Goal: Task Accomplishment & Management: Complete application form

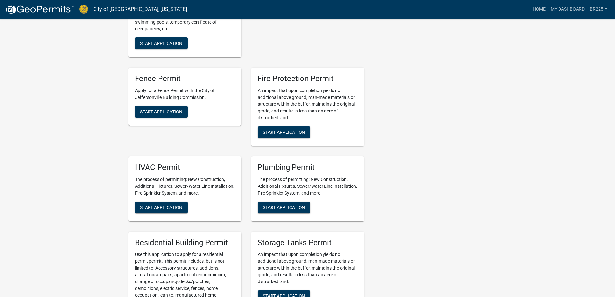
scroll to position [258, 0]
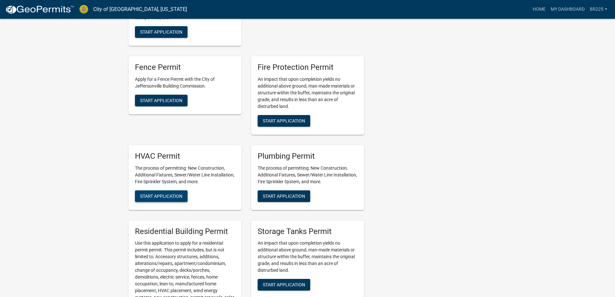
click at [167, 198] on span "Start Application" at bounding box center [161, 195] width 42 height 5
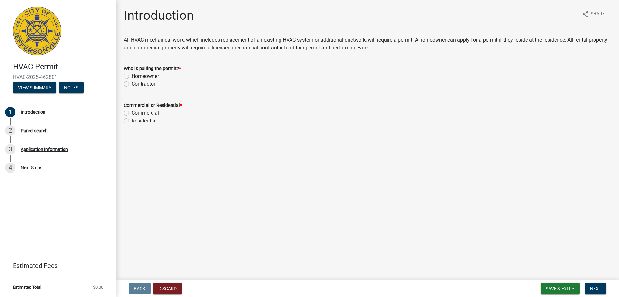
click at [132, 83] on label "Contractor" at bounding box center [144, 84] width 24 height 8
click at [132, 83] on input "Contractor" at bounding box center [134, 82] width 4 height 4
radio input "true"
click at [132, 120] on label "Residential" at bounding box center [144, 121] width 25 height 8
click at [132, 120] on input "Residential" at bounding box center [134, 119] width 4 height 4
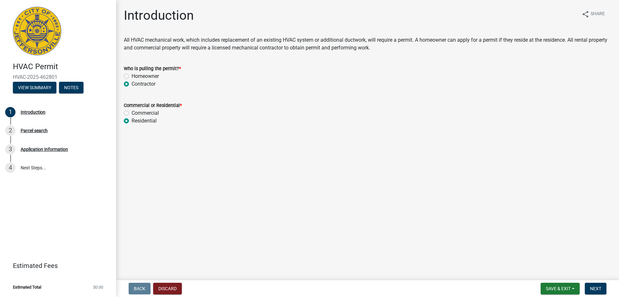
radio input "true"
click at [598, 286] on span "Next" at bounding box center [595, 288] width 11 height 5
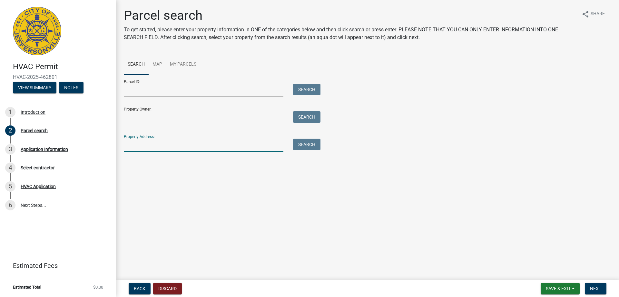
click at [144, 143] on input "Property Address:" at bounding box center [204, 144] width 160 height 13
click at [307, 143] on button "Search" at bounding box center [306, 144] width 27 height 12
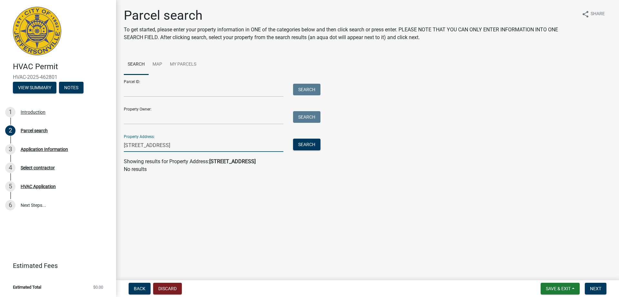
drag, startPoint x: 179, startPoint y: 144, endPoint x: 167, endPoint y: 146, distance: 12.1
click at [167, 146] on input "[STREET_ADDRESS]" at bounding box center [204, 144] width 160 height 13
type input "[GEOGRAPHIC_DATA]"
drag, startPoint x: 166, startPoint y: 146, endPoint x: 98, endPoint y: 145, distance: 68.1
click at [98, 145] on div "HVAC Permit HVAC-2025-462801 View Summary Notes 1 Introduction 2 Parcel search …" at bounding box center [309, 148] width 619 height 297
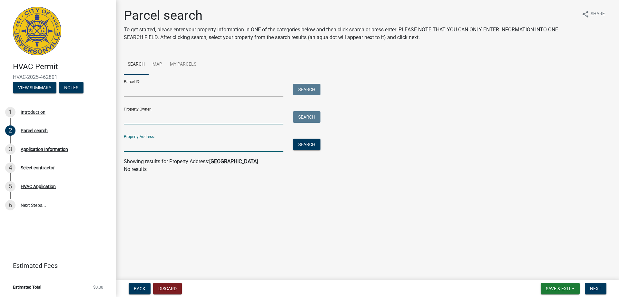
click at [132, 118] on input "Property Owner:" at bounding box center [204, 117] width 160 height 13
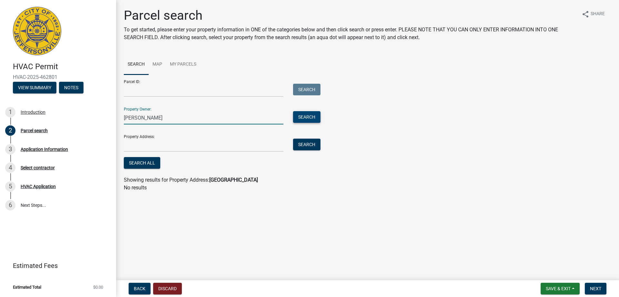
type input "[PERSON_NAME]"
click at [302, 118] on button "Search" at bounding box center [306, 117] width 27 height 12
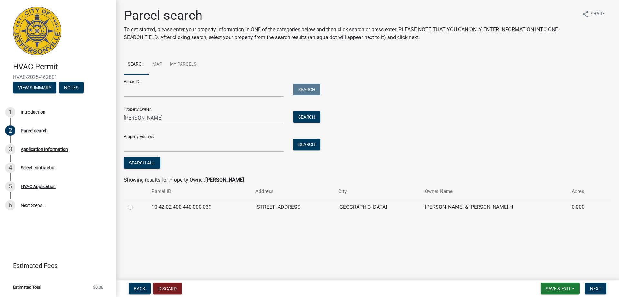
click at [136, 203] on label at bounding box center [136, 203] width 0 height 0
click at [136, 207] on input "radio" at bounding box center [138, 205] width 4 height 4
radio input "true"
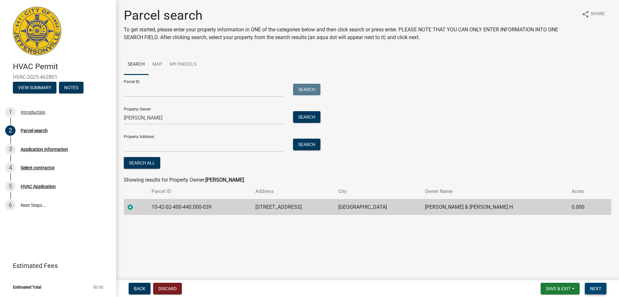
click at [596, 288] on span "Next" at bounding box center [595, 288] width 11 height 5
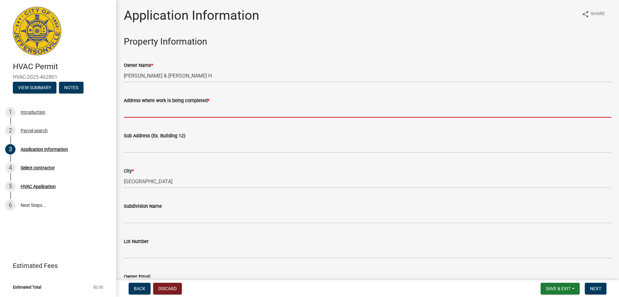
click at [145, 109] on input "Address where work is being completed *" at bounding box center [368, 110] width 488 height 13
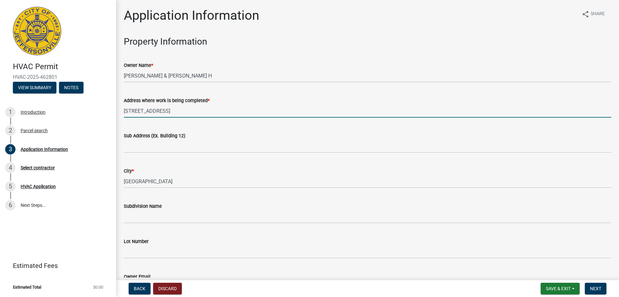
type input "[STREET_ADDRESS]"
drag, startPoint x: 146, startPoint y: 112, endPoint x: 138, endPoint y: 121, distance: 12.1
click at [138, 121] on wm-data-entity-input "Address where work is being completed * [STREET_ADDRESS]" at bounding box center [368, 104] width 488 height 35
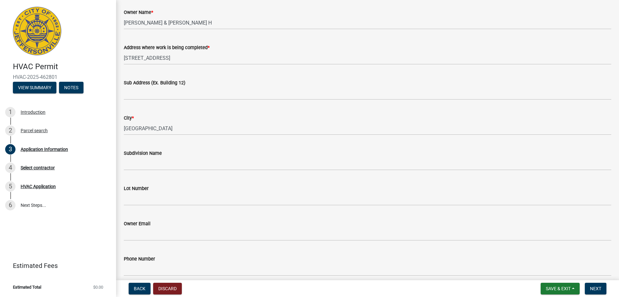
scroll to position [65, 0]
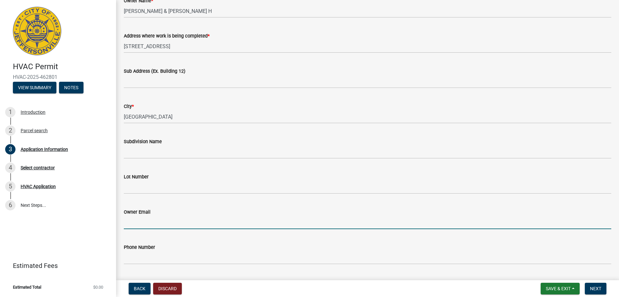
click at [141, 219] on input "Owner Email" at bounding box center [368, 222] width 488 height 13
type input "[PERSON_NAME][EMAIL_ADDRESS][DOMAIN_NAME]"
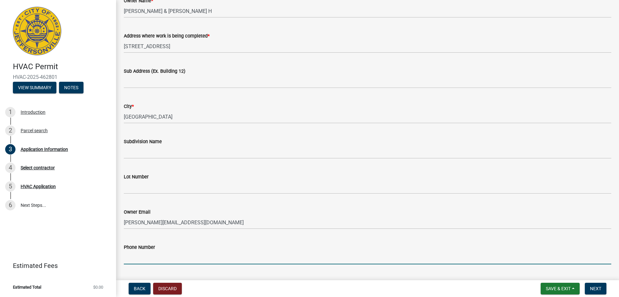
click at [142, 260] on input "Phone Number" at bounding box center [368, 257] width 488 height 13
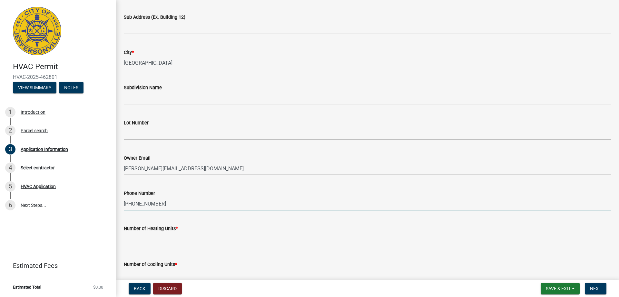
scroll to position [129, 0]
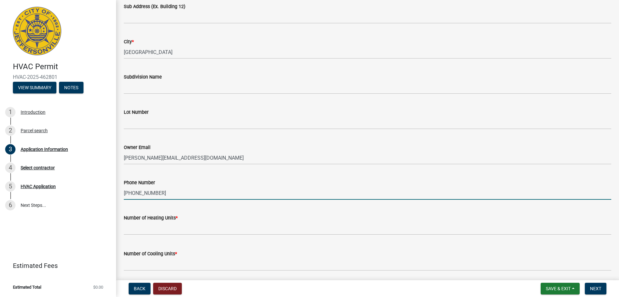
type input "[PHONE_NUMBER]"
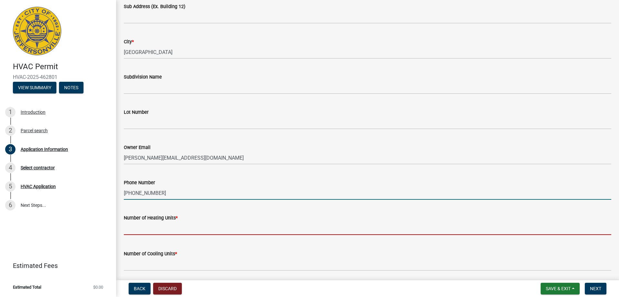
click at [164, 227] on input "text" at bounding box center [368, 227] width 488 height 13
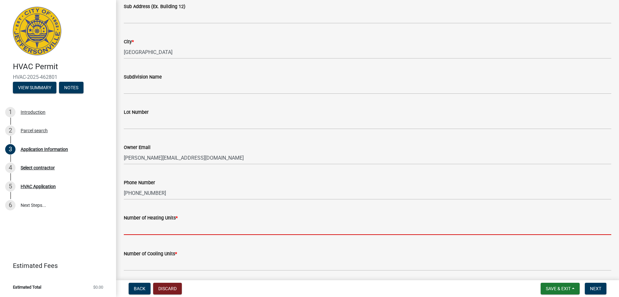
type input "1"
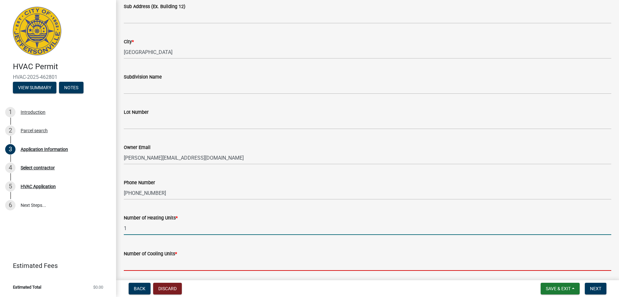
click at [153, 267] on input "text" at bounding box center [368, 263] width 488 height 13
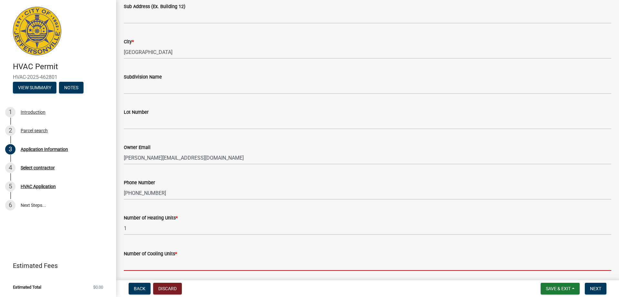
type input "1"
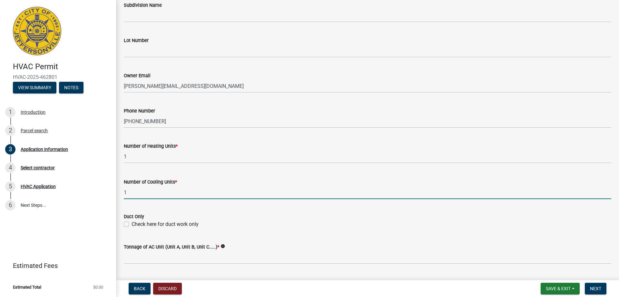
scroll to position [226, 0]
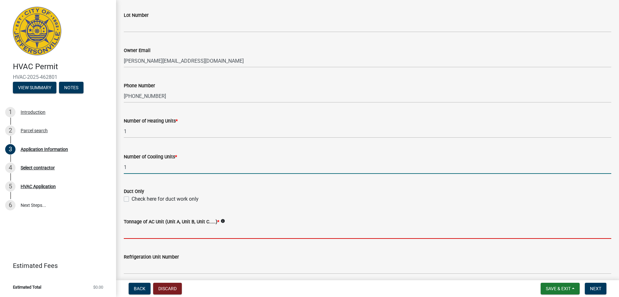
click at [141, 234] on input "Tonnage of AC Unit (Unit A, Unit B, Unit C.....) *" at bounding box center [368, 231] width 488 height 13
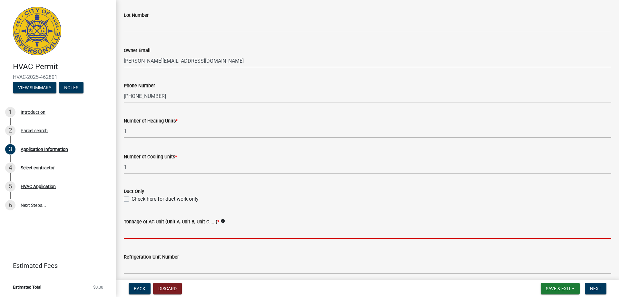
type input "3 ton"
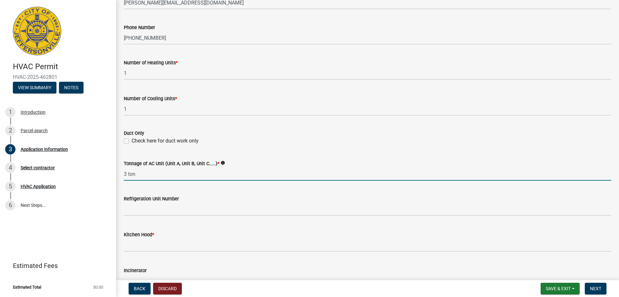
scroll to position [290, 0]
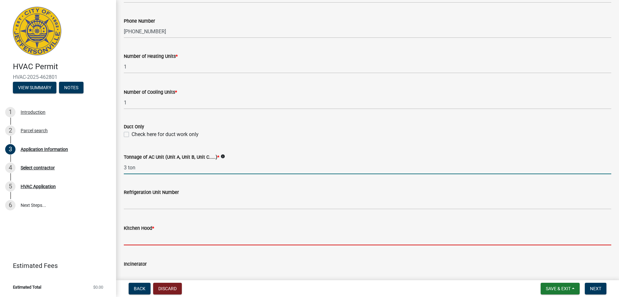
click at [148, 240] on input "text" at bounding box center [368, 238] width 488 height 13
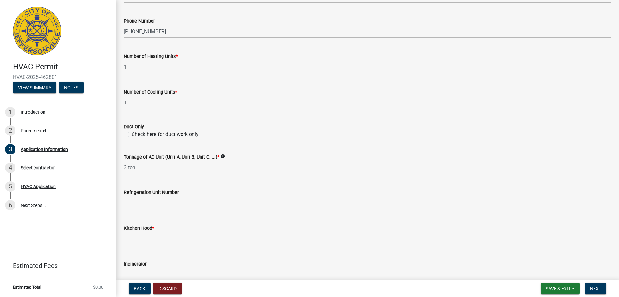
type input "0"
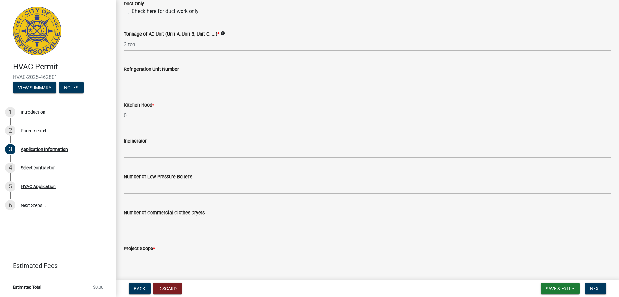
scroll to position [419, 0]
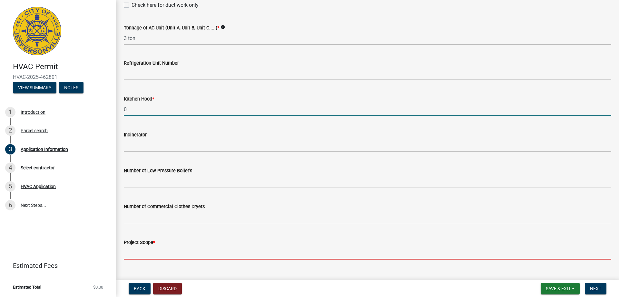
click at [156, 255] on input "Project Scope *" at bounding box center [368, 252] width 488 height 13
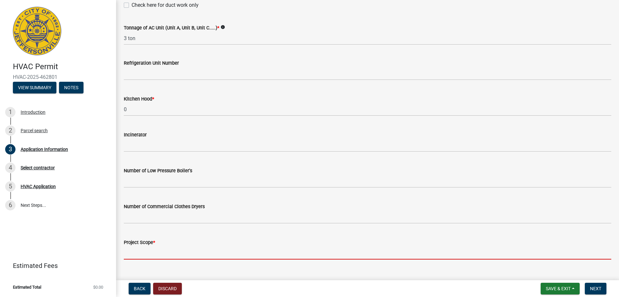
type input "replace furnace and ac"
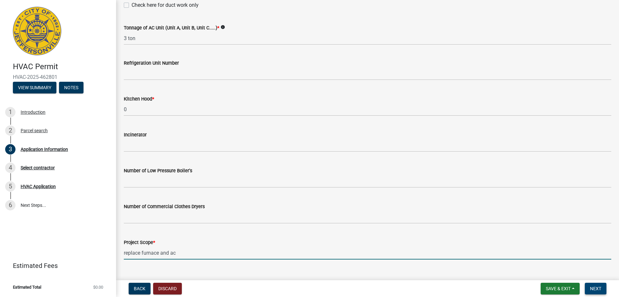
click at [595, 287] on span "Next" at bounding box center [595, 288] width 11 height 5
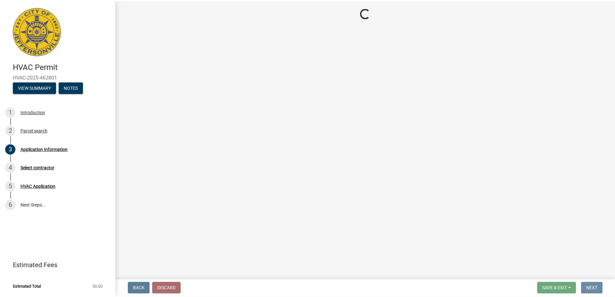
scroll to position [0, 0]
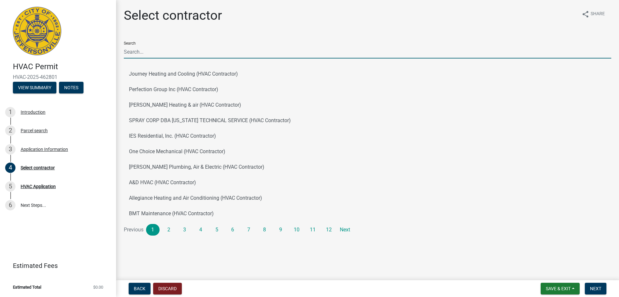
click at [171, 50] on input "Search" at bounding box center [368, 51] width 488 height 13
type input "BJ"
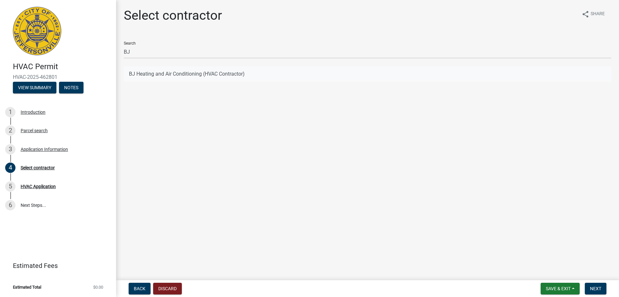
click at [166, 74] on button "BJ Heating and Air Conditioning (HVAC Contractor)" at bounding box center [368, 73] width 488 height 15
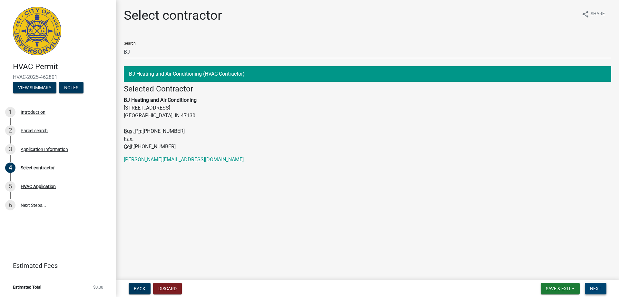
click at [593, 287] on span "Next" at bounding box center [595, 288] width 11 height 5
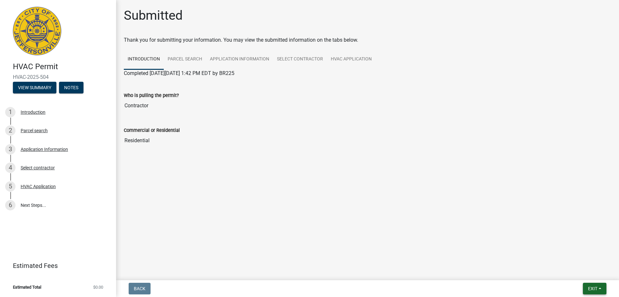
click at [594, 287] on span "Exit" at bounding box center [593, 288] width 9 height 5
click at [573, 271] on button "Save & Exit" at bounding box center [581, 271] width 52 height 15
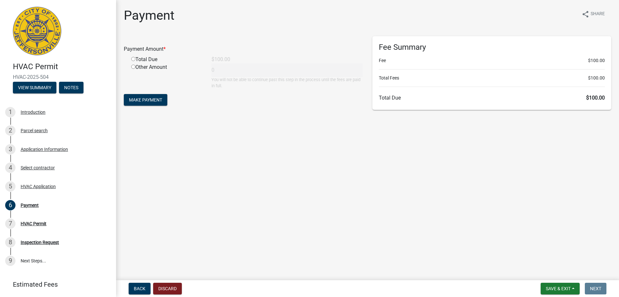
click at [133, 67] on input "radio" at bounding box center [133, 67] width 4 height 4
radio input "true"
click at [145, 101] on span "Make Payment" at bounding box center [145, 99] width 33 height 5
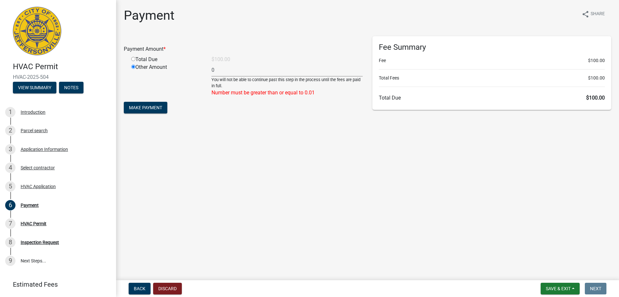
click at [133, 67] on input "radio" at bounding box center [133, 67] width 4 height 4
click at [133, 59] on input "radio" at bounding box center [133, 59] width 4 height 4
radio input "true"
radio input "false"
type input "100"
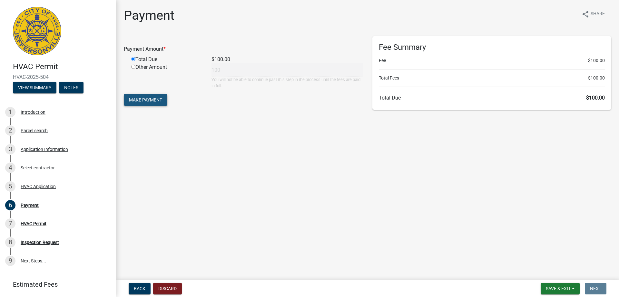
click at [139, 99] on span "Make Payment" at bounding box center [145, 99] width 33 height 5
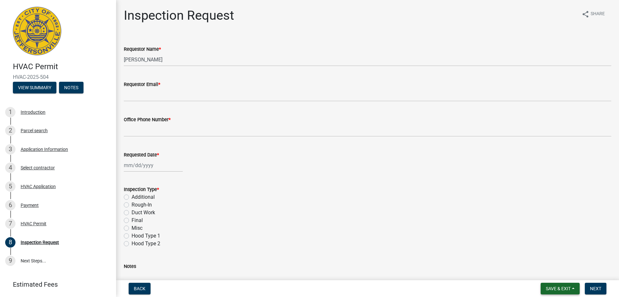
click at [546, 286] on span "Save & Exit" at bounding box center [558, 288] width 25 height 5
click at [544, 265] on button "Save & Exit" at bounding box center [555, 271] width 52 height 15
